Goal: Subscribe to service/newsletter

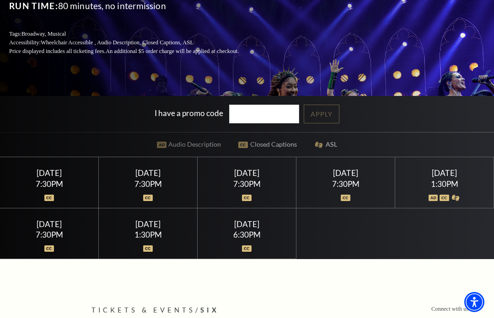
scroll to position [197, 0]
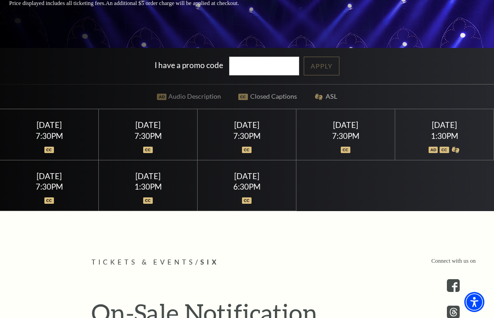
click at [458, 153] on img at bounding box center [456, 150] width 10 height 6
click at [442, 140] on div "1:30PM" at bounding box center [444, 136] width 77 height 8
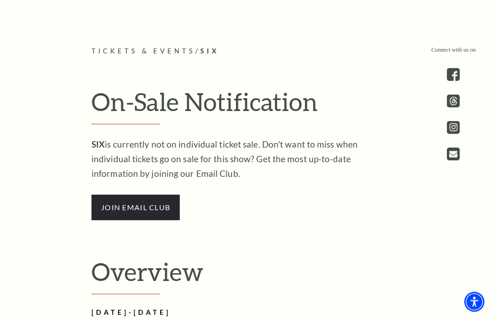
scroll to position [431, 0]
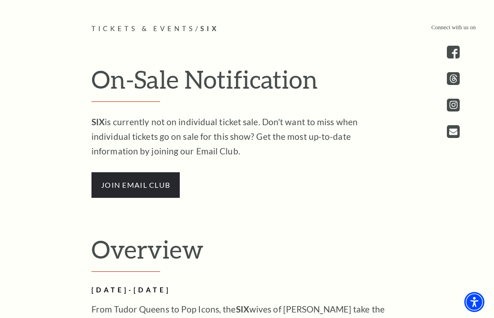
click at [113, 198] on span "join email club" at bounding box center [135, 185] width 88 height 26
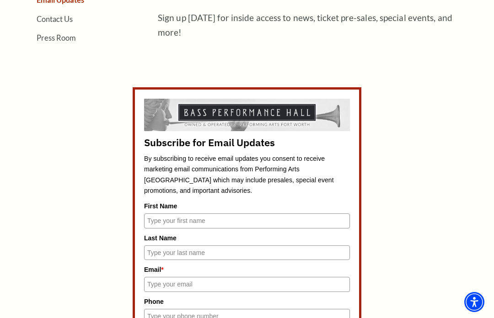
scroll to position [378, 0]
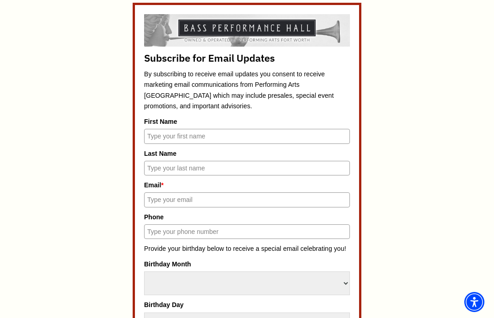
click at [235, 134] on input "First Name" at bounding box center [247, 136] width 206 height 15
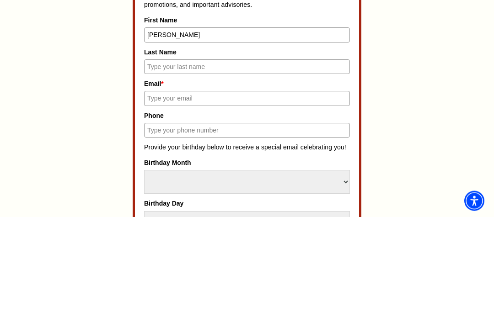
type input "[PERSON_NAME]"
click at [197, 161] on input "Last Name" at bounding box center [247, 168] width 206 height 15
type input "[PERSON_NAME]"
click at [247, 192] on input "Email *" at bounding box center [247, 199] width 206 height 15
type input "[PERSON_NAME][EMAIL_ADDRESS][DOMAIN_NAME]"
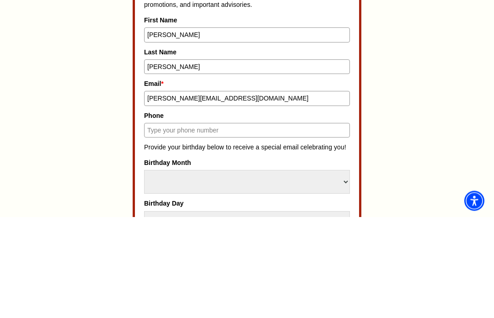
click at [341, 224] on input "Phone" at bounding box center [247, 231] width 206 height 15
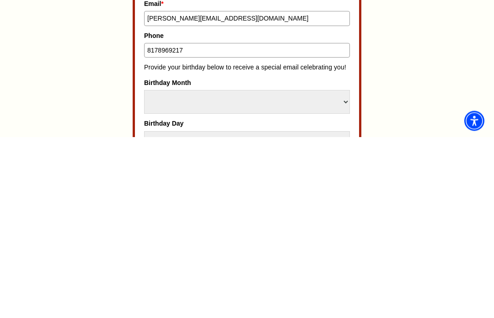
type input "8178969217"
click at [216, 272] on select "Select Month January February March April May June July August September Octobe…" at bounding box center [247, 284] width 206 height 24
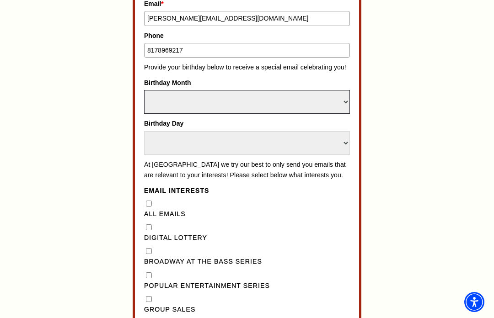
select select "May"
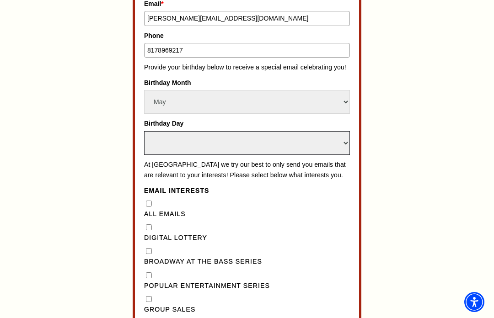
click at [273, 131] on select "Select Day 1 2 3 4 5 6 7 8 9 10 11 12 13 14 15 16 17 18 19 20 21 22 23 24" at bounding box center [247, 143] width 206 height 24
click at [171, 131] on select "Select Day 1 2 3 4 5 6 7 8 9 10 11 12 13 14 15 16 17 18 19 20 21 22 23 24" at bounding box center [247, 143] width 206 height 24
select select "23"
click at [152, 199] on div "All Emails" at bounding box center [247, 209] width 206 height 21
click at [151, 201] on Emails"] "All Emails" at bounding box center [149, 204] width 6 height 6
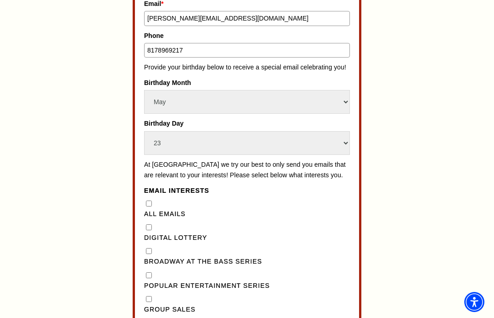
checkbox Emails"] "true"
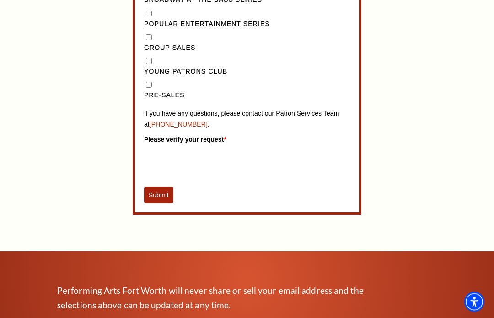
scroll to position [822, 0]
click at [160, 187] on button "Submit" at bounding box center [158, 195] width 29 height 16
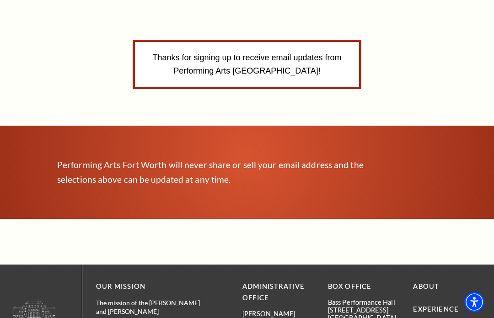
scroll to position [337, 0]
